Goal: Information Seeking & Learning: Find specific fact

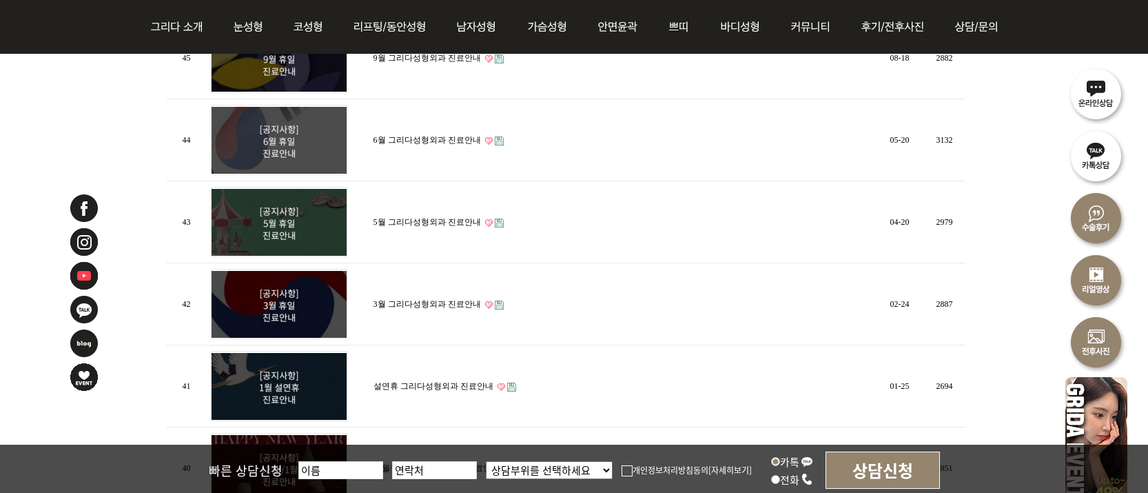
scroll to position [896, 0]
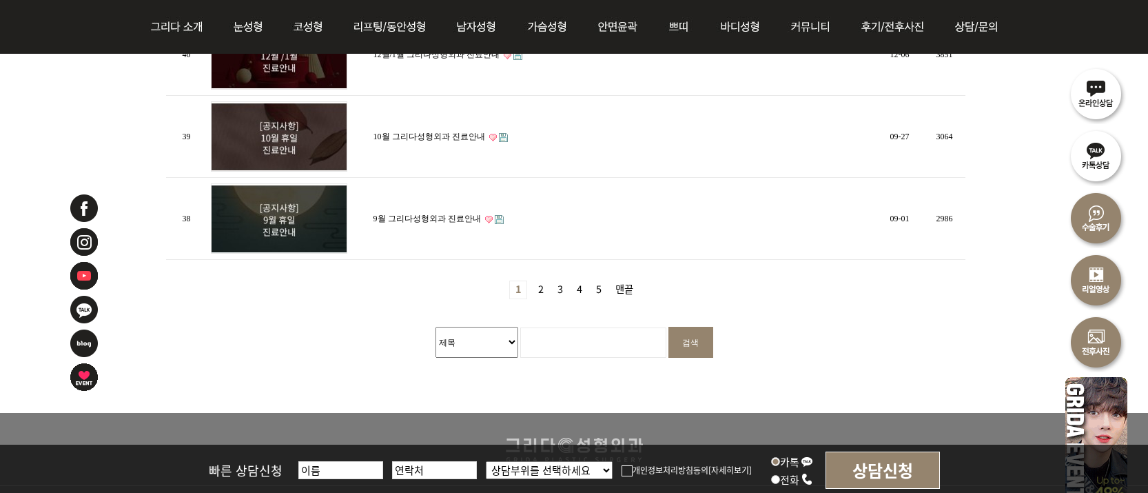
click at [626, 288] on link "맨끝" at bounding box center [624, 289] width 29 height 17
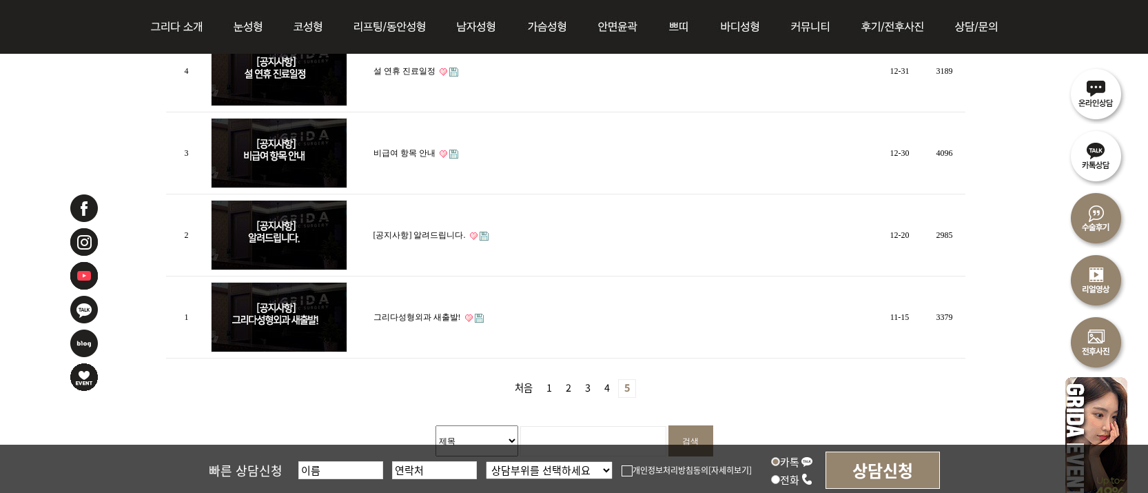
scroll to position [344, 0]
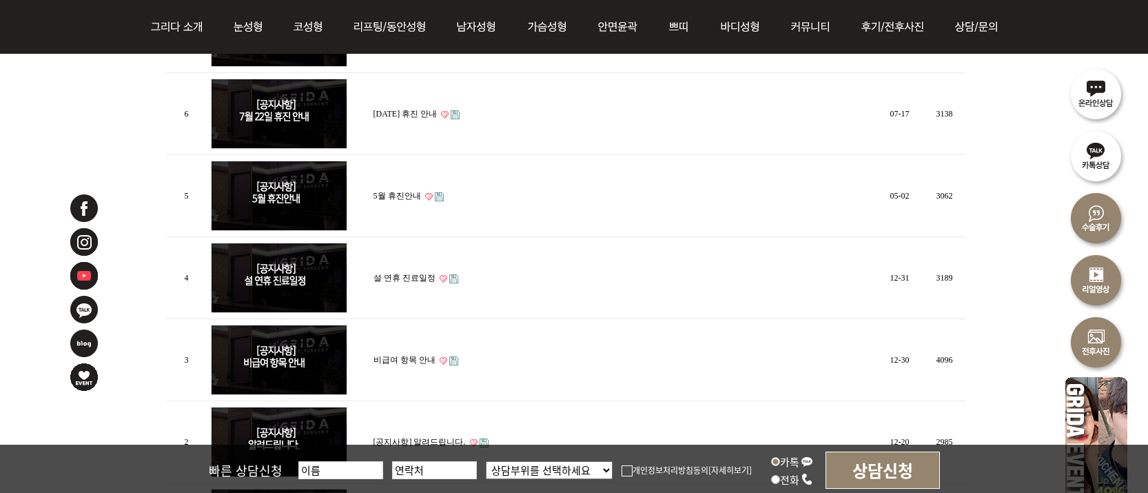
click at [422, 358] on link "비급여 항목 안내" at bounding box center [404, 360] width 62 height 10
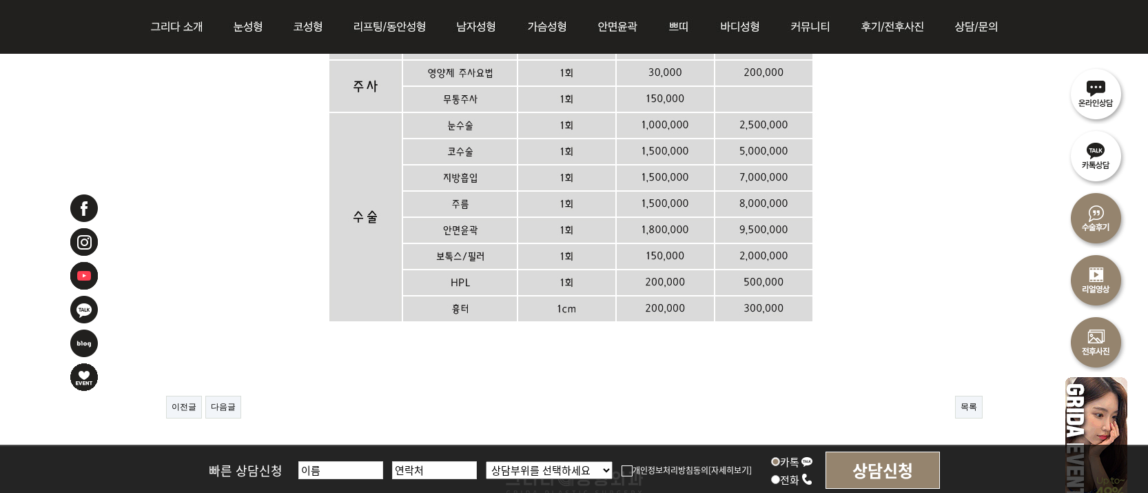
scroll to position [411, 0]
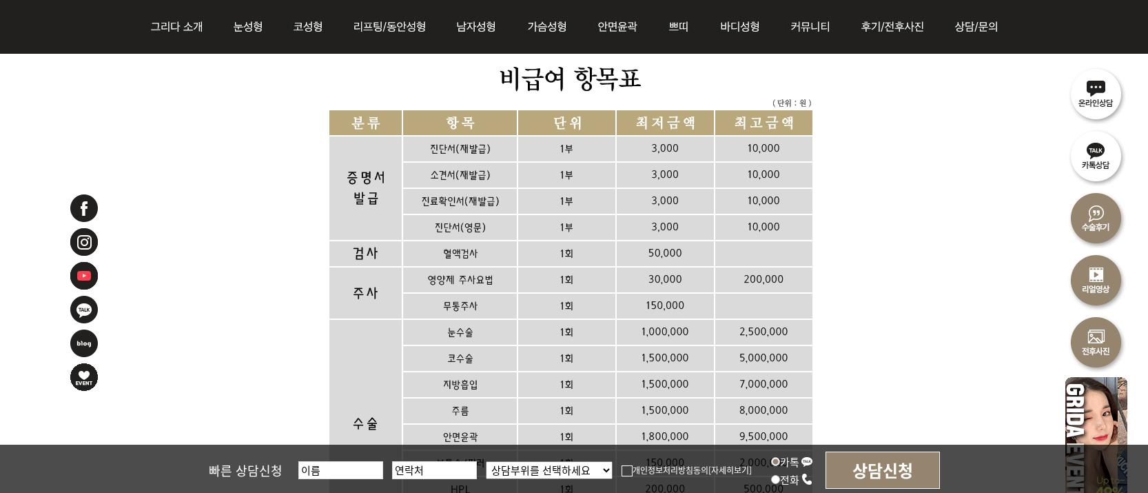
click at [885, 241] on p at bounding box center [574, 276] width 816 height 610
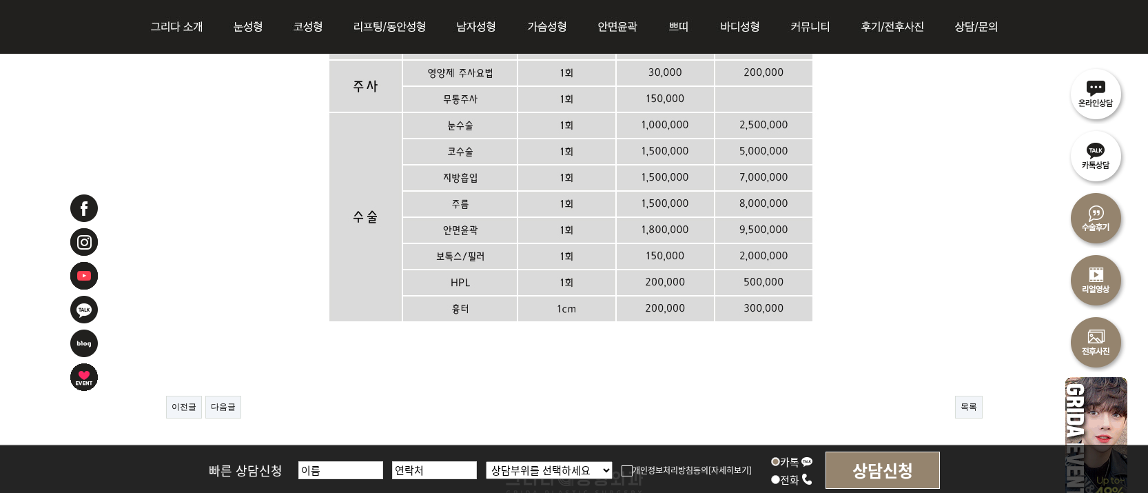
scroll to position [687, 0]
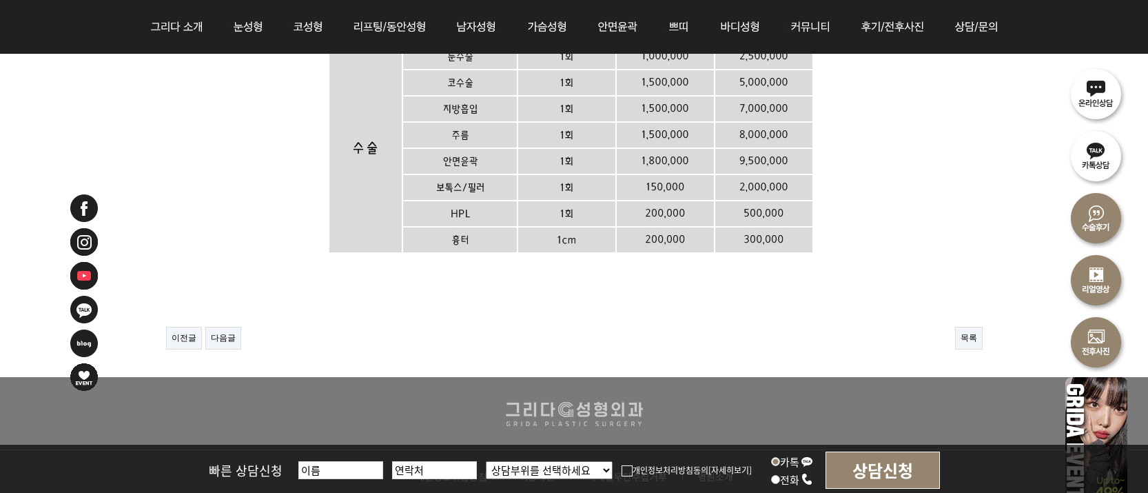
click at [929, 205] on p at bounding box center [574, 0] width 816 height 610
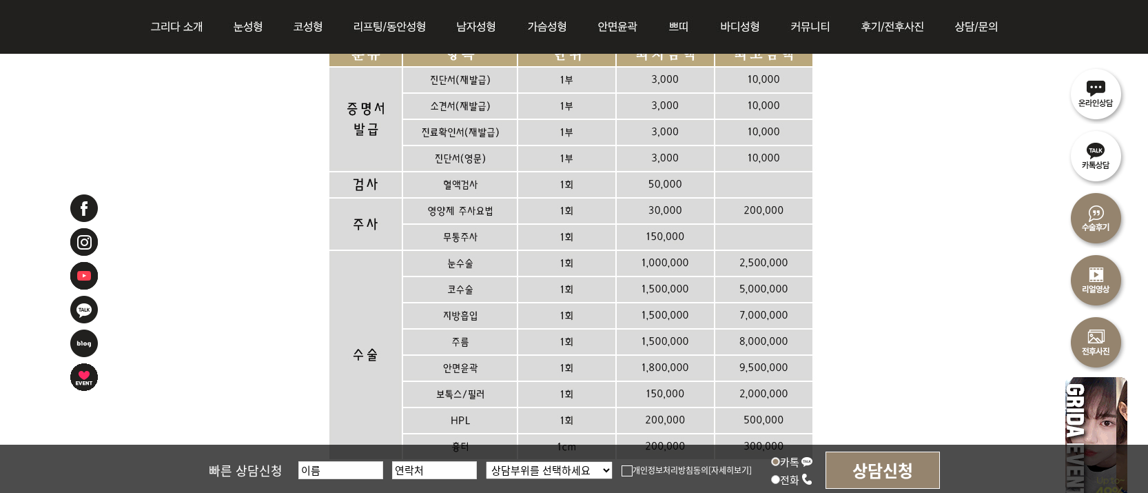
scroll to position [411, 0]
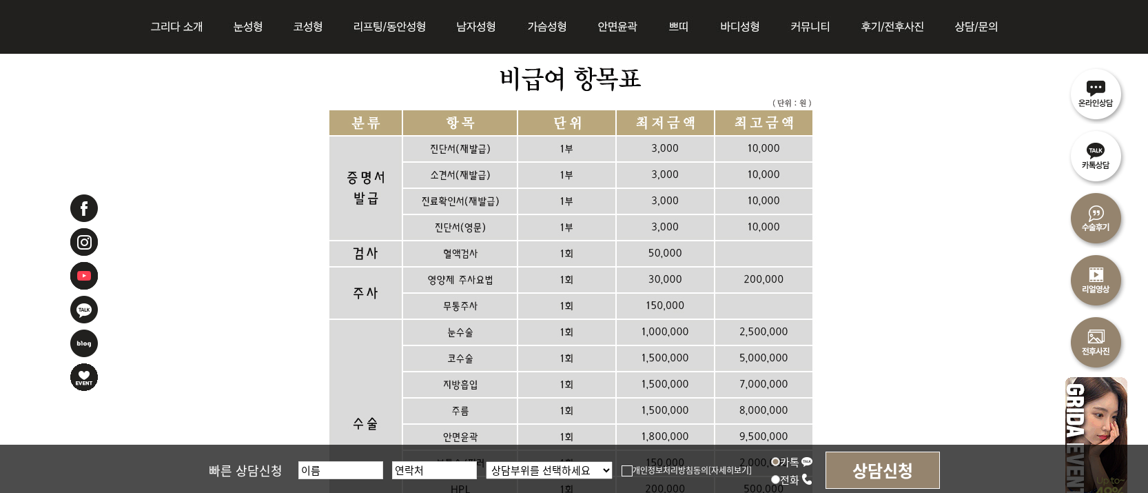
click at [953, 240] on p at bounding box center [574, 276] width 816 height 610
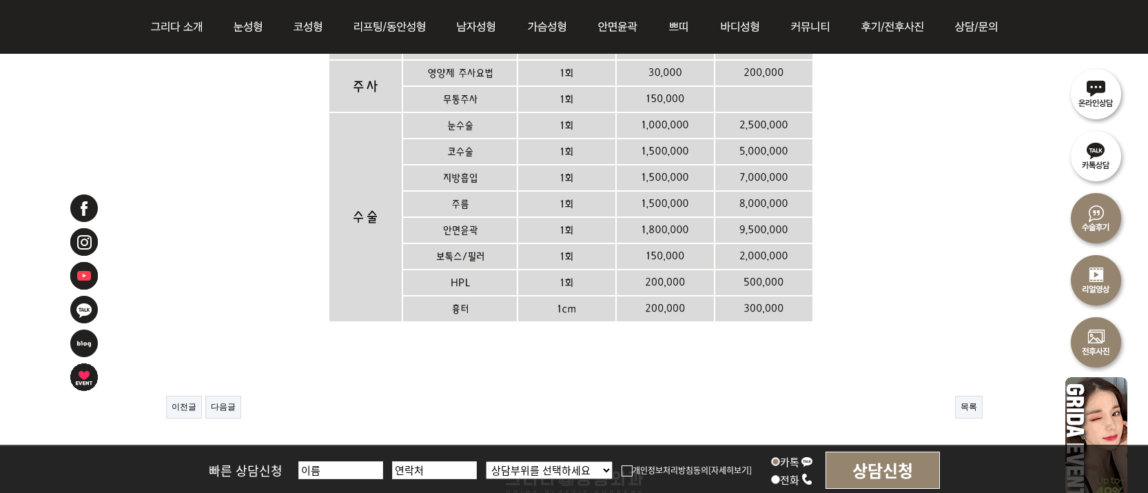
scroll to position [687, 0]
